Goal: Task Accomplishment & Management: Manage account settings

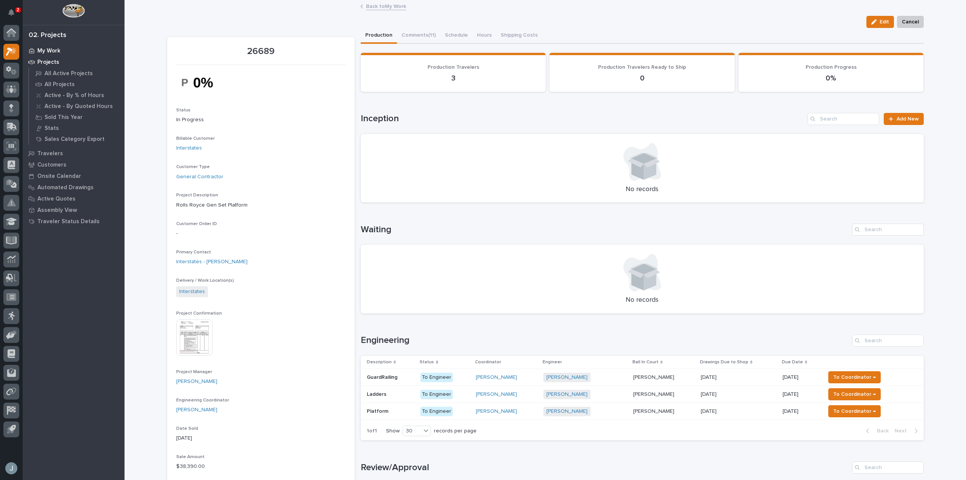
click at [58, 49] on p "My Work" at bounding box center [48, 51] width 23 height 7
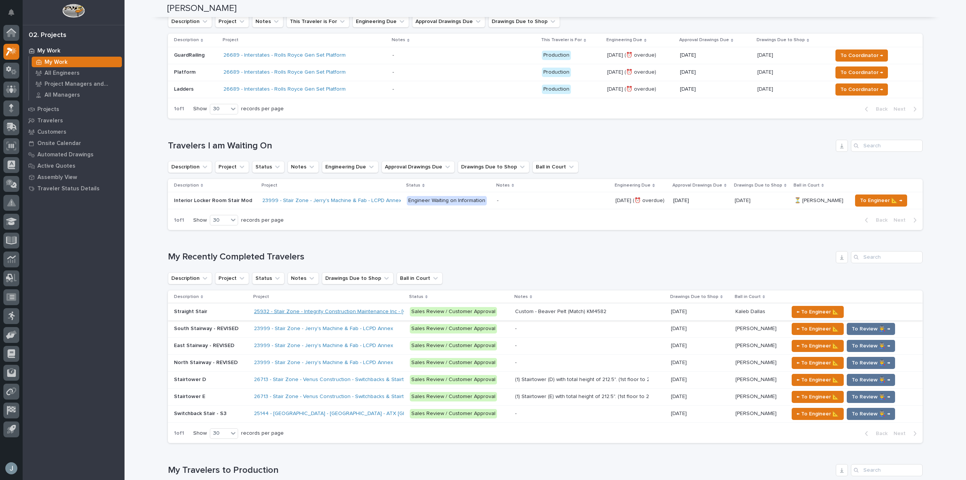
scroll to position [301, 0]
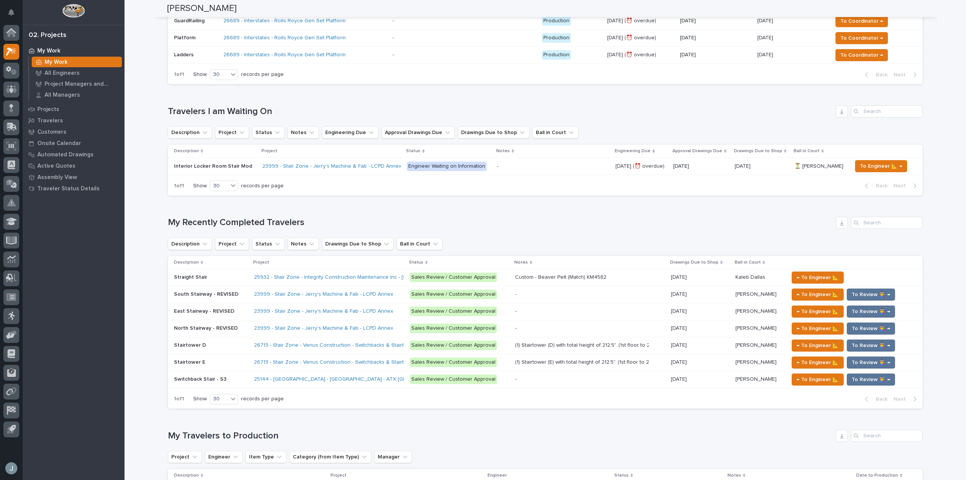
click at [381, 384] on div "25144 - Stair Zone - NeuraLink - ATX Stair Towers" at bounding box center [329, 379] width 150 height 12
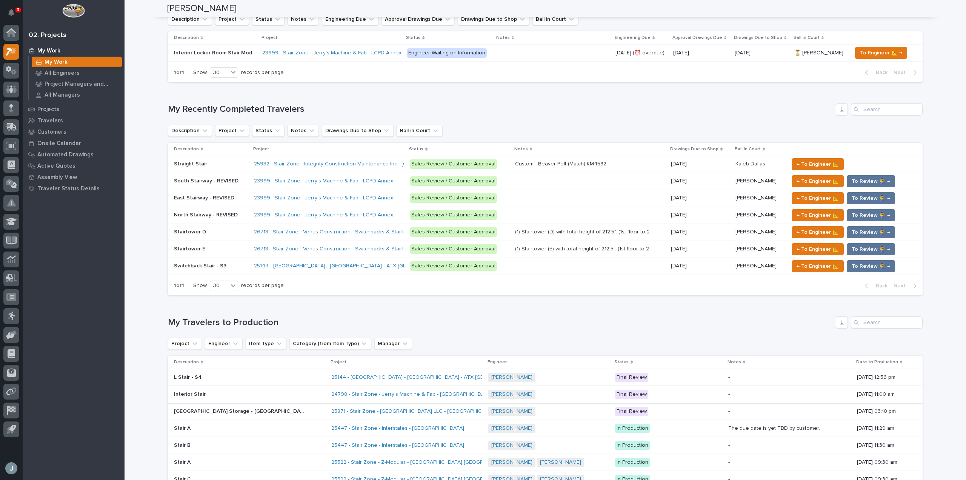
scroll to position [415, 0]
click at [413, 379] on div "25144 - Stair Zone - NeuraLink - ATX Stair Towers" at bounding box center [406, 377] width 151 height 12
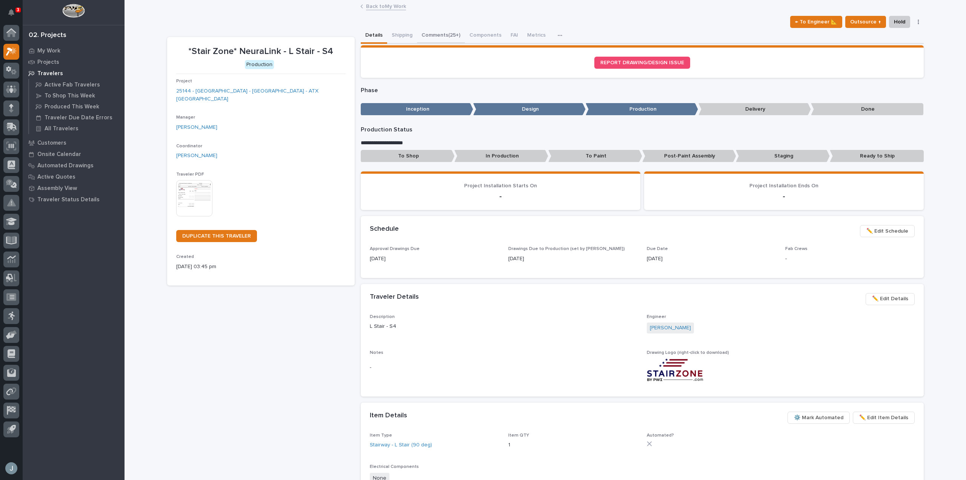
click at [441, 32] on button "Comments (25+)" at bounding box center [441, 36] width 48 height 16
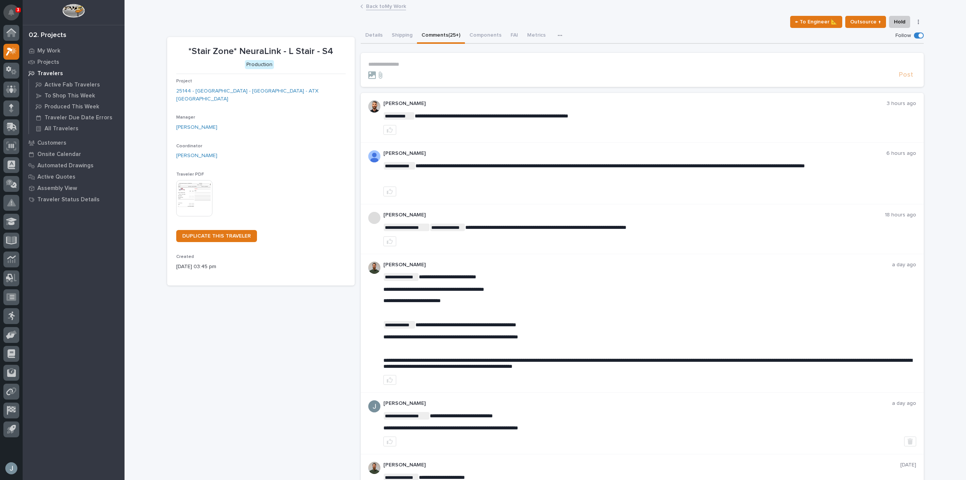
click at [12, 12] on icon "Notifications" at bounding box center [11, 12] width 6 height 7
